Goal: Information Seeking & Learning: Learn about a topic

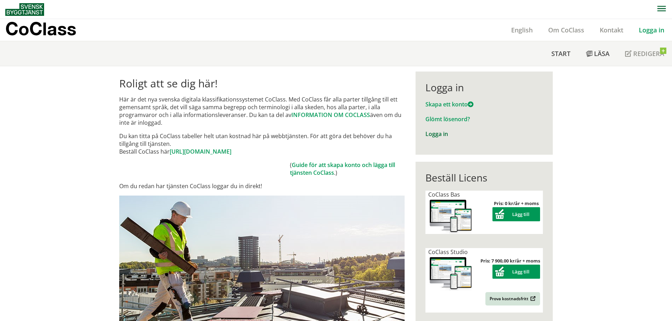
click at [446, 134] on div "Logga in" at bounding box center [483, 134] width 117 height 8
click at [442, 134] on link "Logga in" at bounding box center [436, 134] width 23 height 8
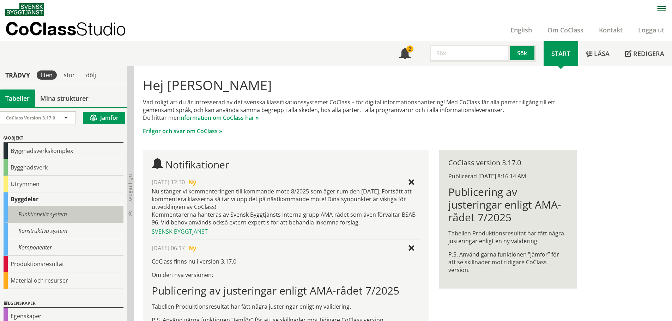
click at [41, 216] on div "Funktionella system" at bounding box center [64, 214] width 120 height 17
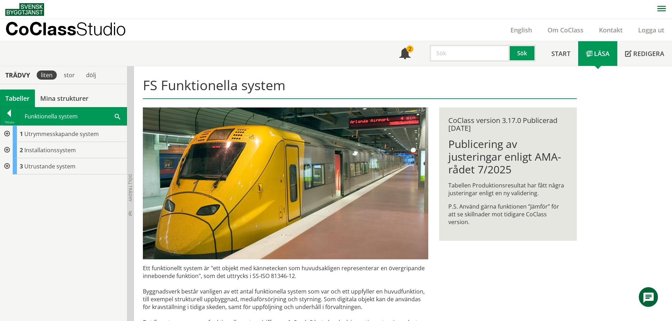
click at [13, 116] on div at bounding box center [9, 115] width 18 height 10
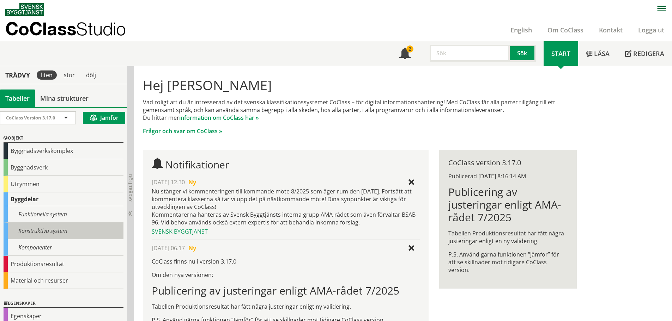
click at [26, 230] on div "Konstruktiva system" at bounding box center [64, 231] width 120 height 17
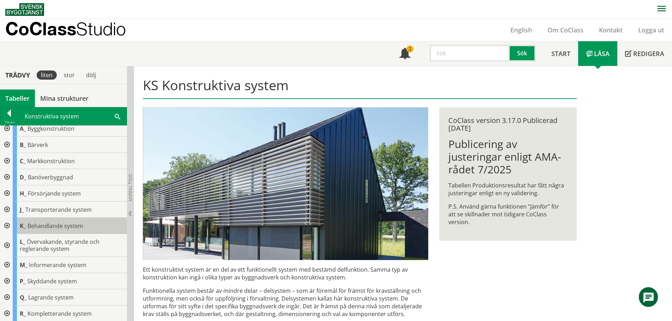
scroll to position [6, 0]
click at [7, 211] on div at bounding box center [6, 209] width 13 height 16
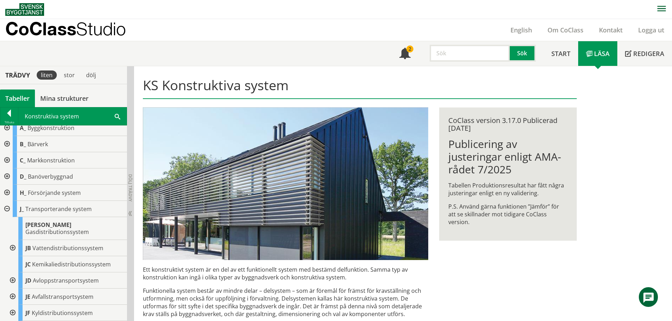
click at [12, 241] on div at bounding box center [12, 248] width 13 height 16
click at [16, 257] on div at bounding box center [17, 264] width 13 height 16
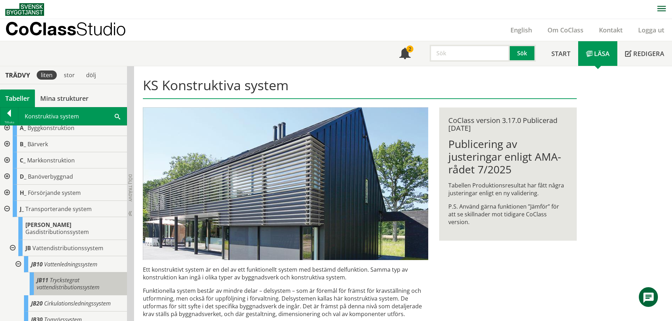
scroll to position [88, 0]
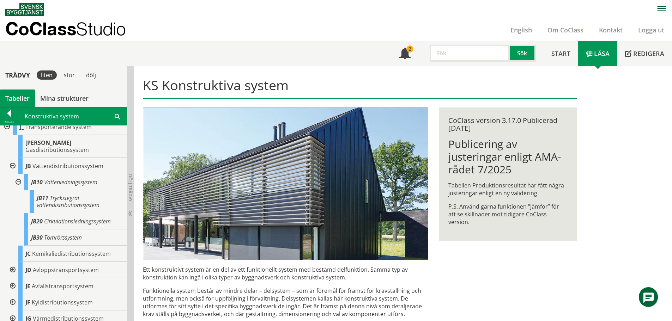
click at [19, 178] on div at bounding box center [17, 182] width 13 height 16
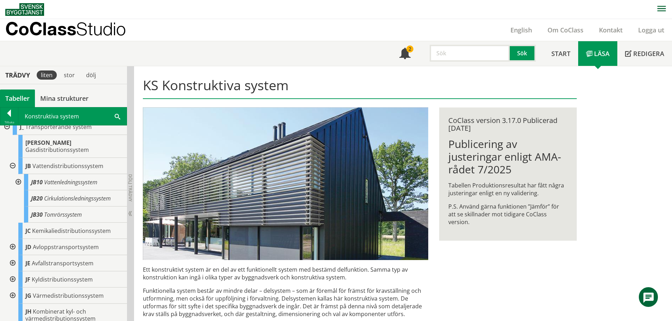
click at [14, 159] on div at bounding box center [12, 166] width 13 height 16
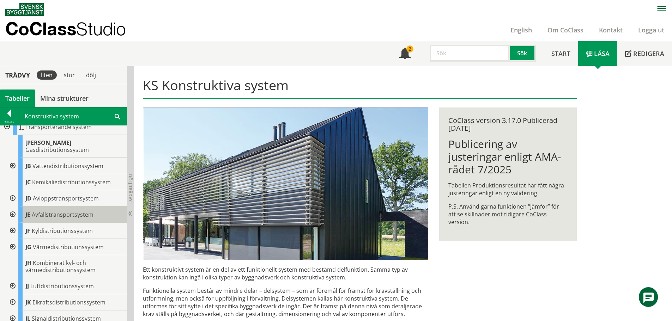
scroll to position [6, 0]
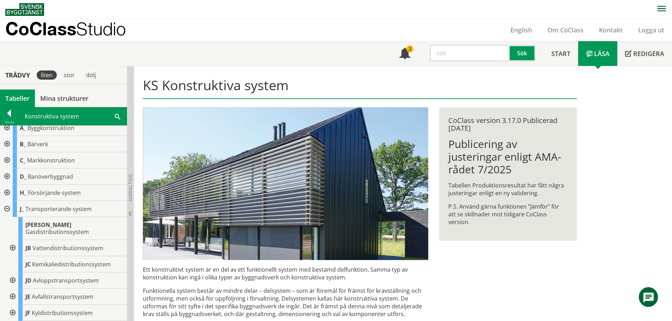
click at [120, 119] on span at bounding box center [118, 116] width 6 height 7
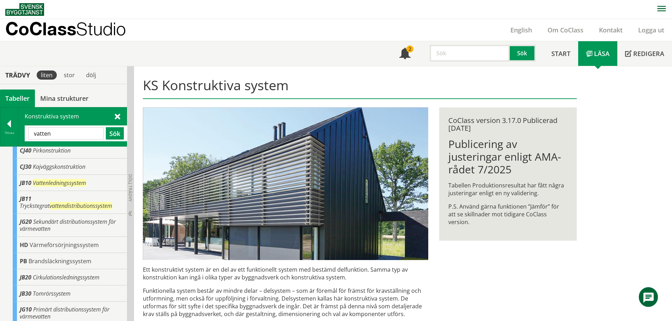
scroll to position [190, 0]
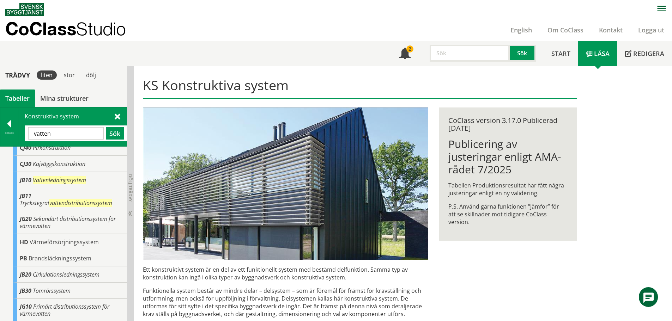
drag, startPoint x: 78, startPoint y: 135, endPoint x: 19, endPoint y: 129, distance: 59.2
click at [19, 129] on div "Konstruktiva system vatten Sök" at bounding box center [72, 127] width 108 height 39
type input "kall"
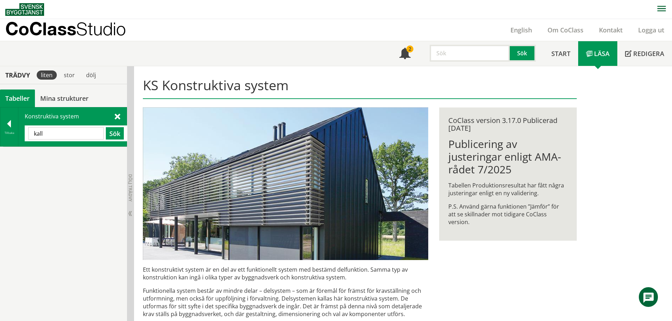
scroll to position [0, 0]
drag, startPoint x: 62, startPoint y: 138, endPoint x: 0, endPoint y: 127, distance: 62.9
click at [0, 129] on div "Tillbaka Konstruktiva system kall Sök" at bounding box center [63, 127] width 127 height 40
click at [5, 122] on div at bounding box center [9, 125] width 18 height 10
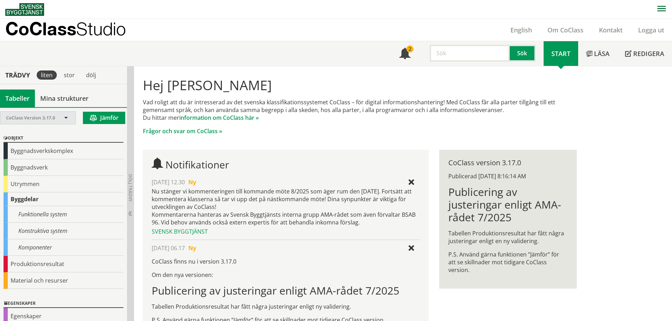
click at [67, 119] on span at bounding box center [66, 118] width 6 height 6
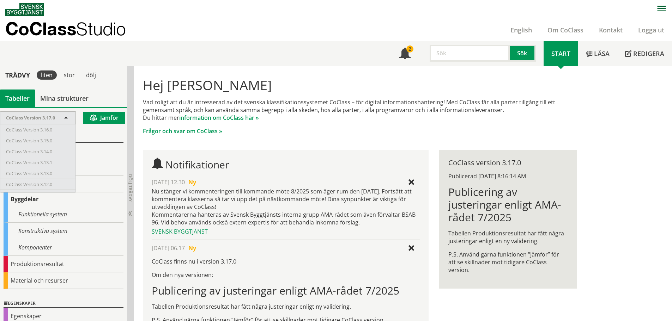
click at [316, 80] on h1 "Hej [PERSON_NAME]" at bounding box center [359, 85] width 433 height 16
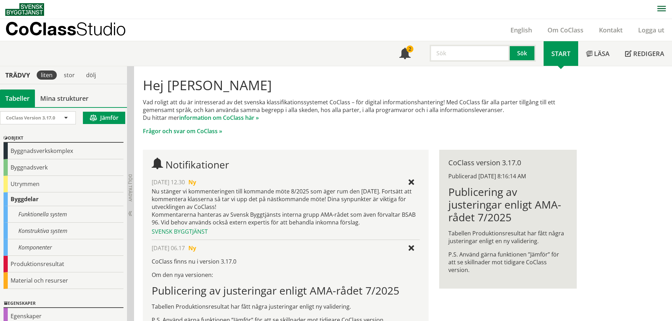
click at [473, 292] on div "Hej [PERSON_NAME] Vad roligt att du är intresserad av det svenska klassifikatio…" at bounding box center [359, 258] width 451 height 385
